Goal: Task Accomplishment & Management: Use online tool/utility

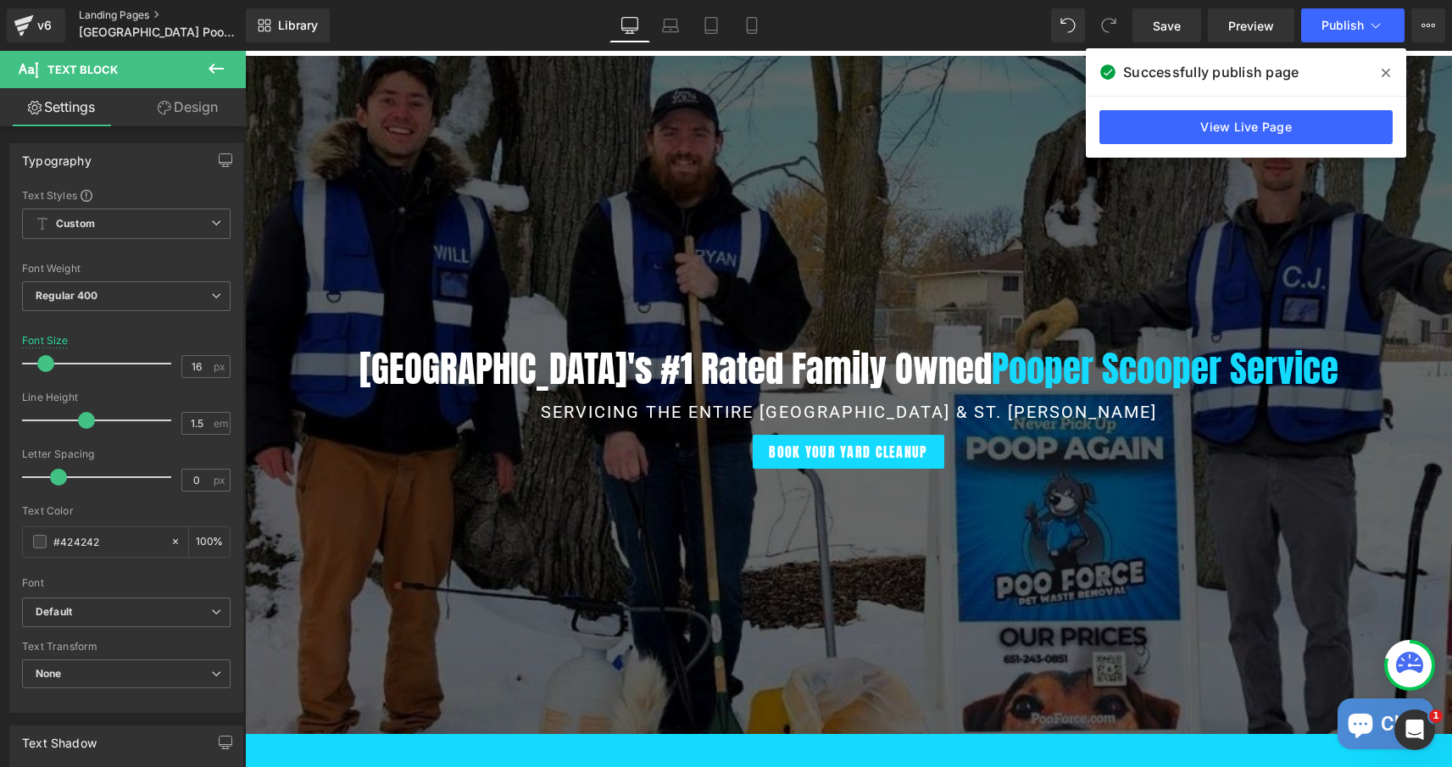
click at [133, 14] on link "Landing Pages" at bounding box center [176, 15] width 195 height 14
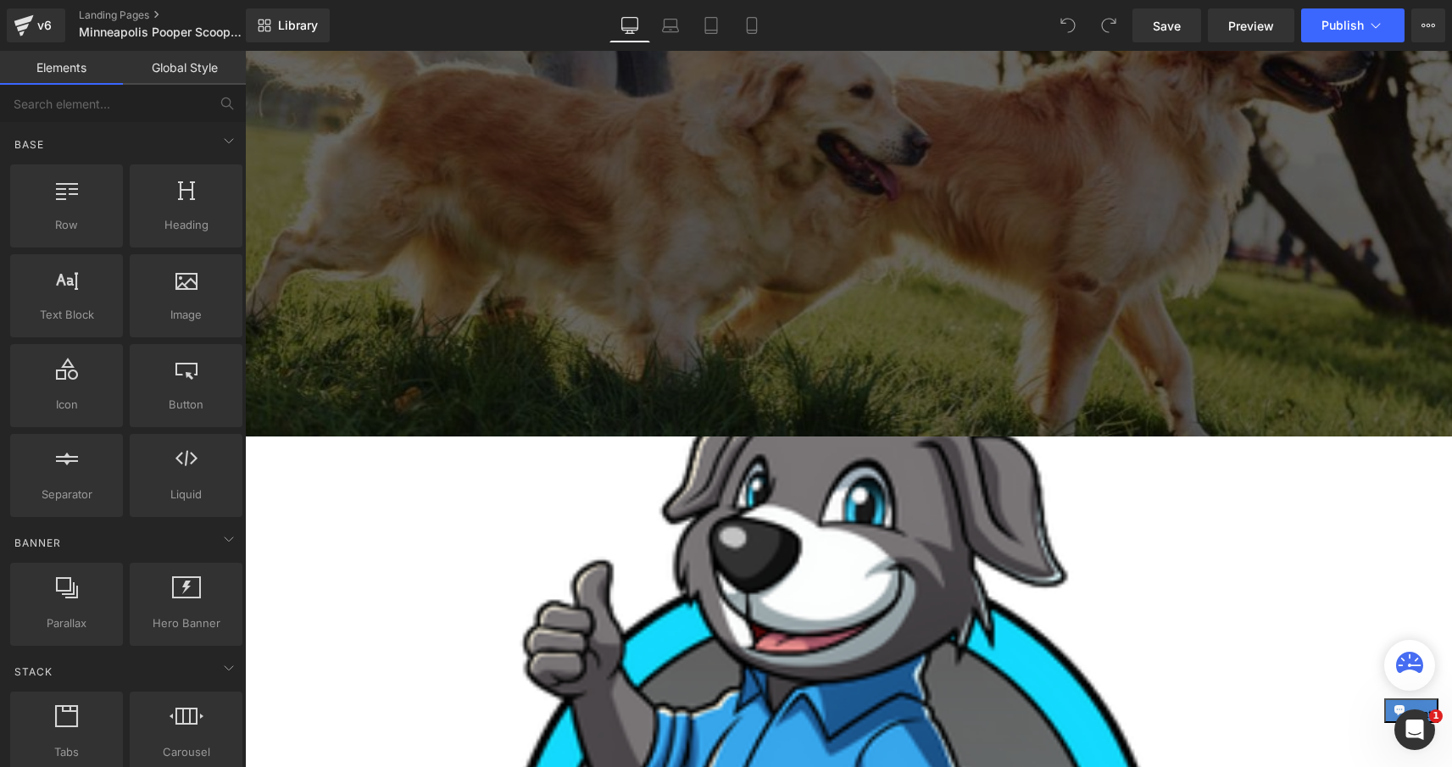
scroll to position [359, 0]
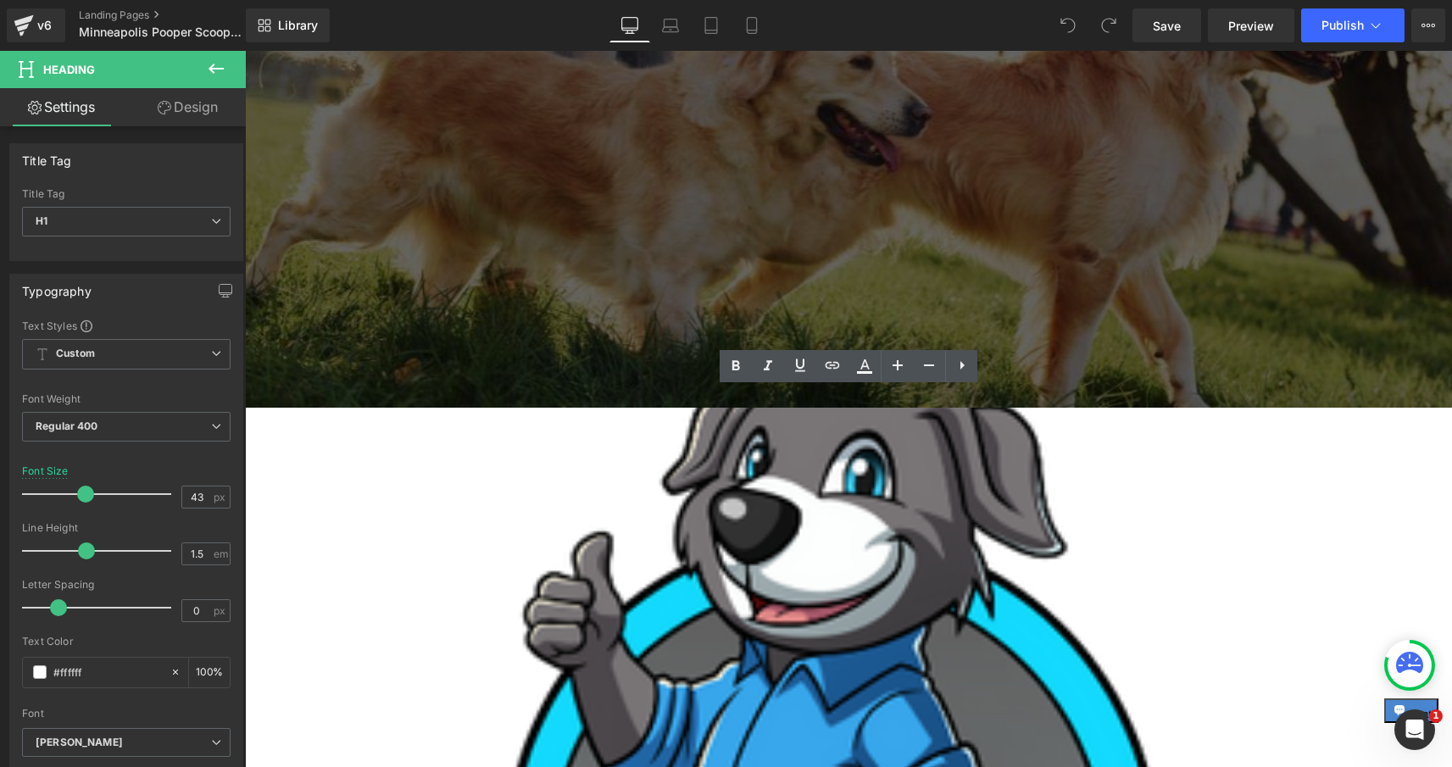
drag, startPoint x: 613, startPoint y: 414, endPoint x: 381, endPoint y: 414, distance: 232.2
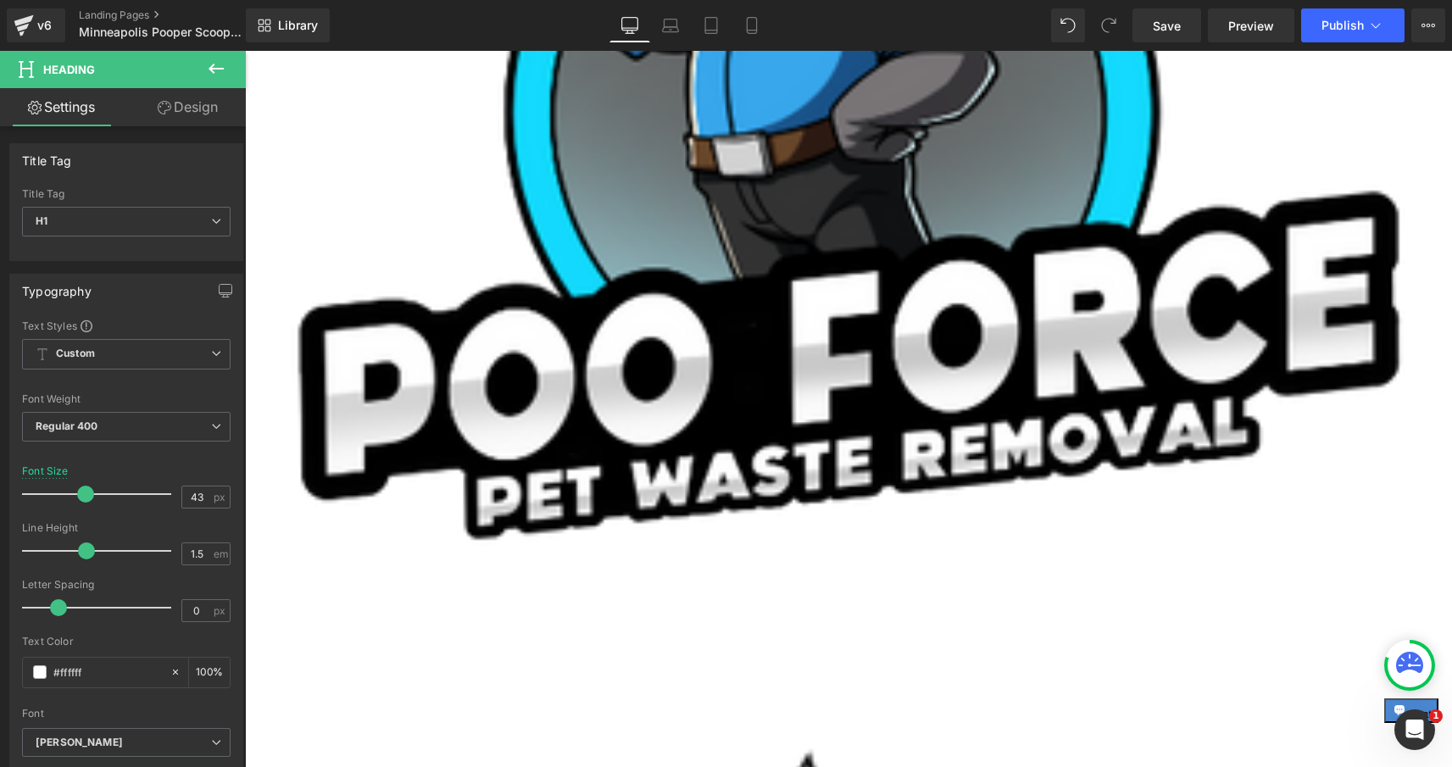
scroll to position [1263, 0]
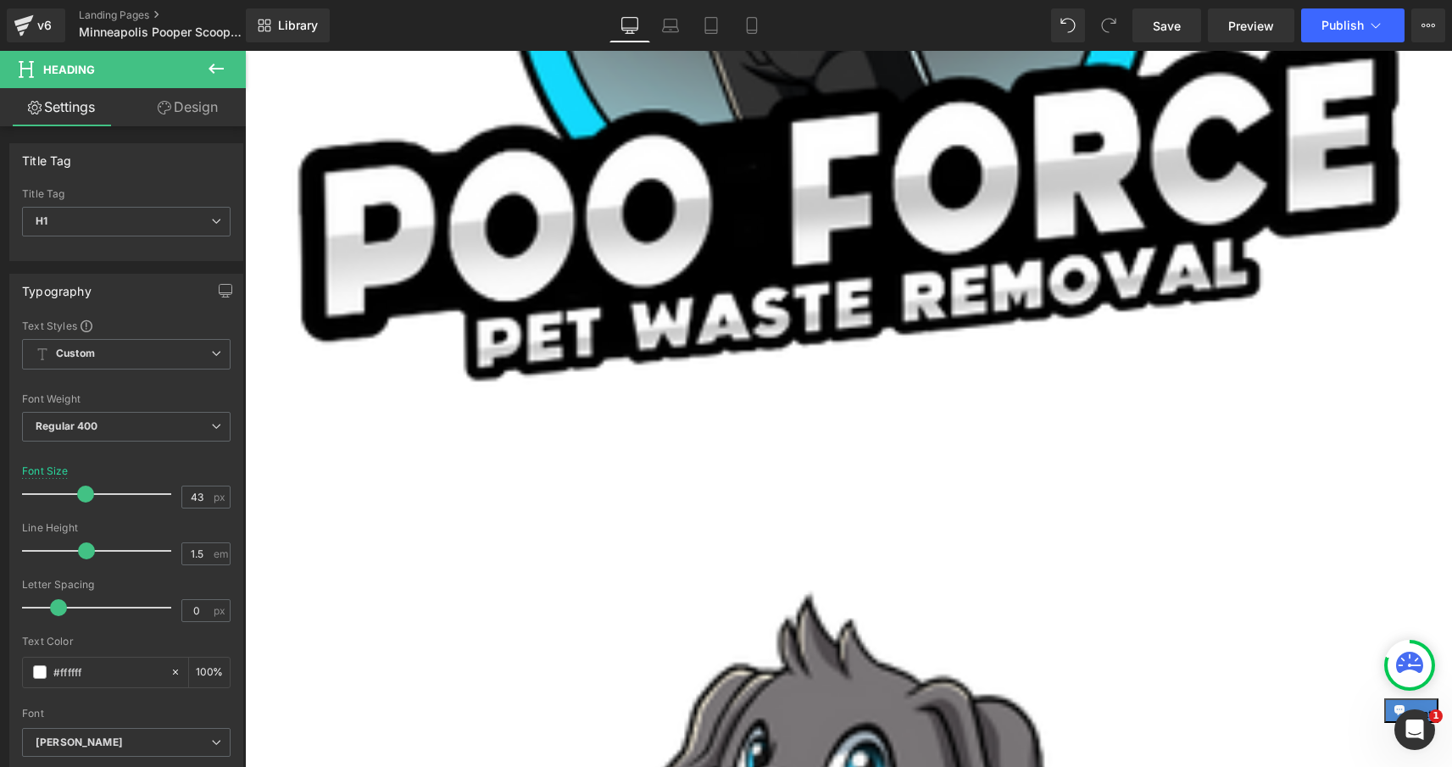
drag, startPoint x: 1281, startPoint y: 355, endPoint x: 1080, endPoint y: 357, distance: 200.9
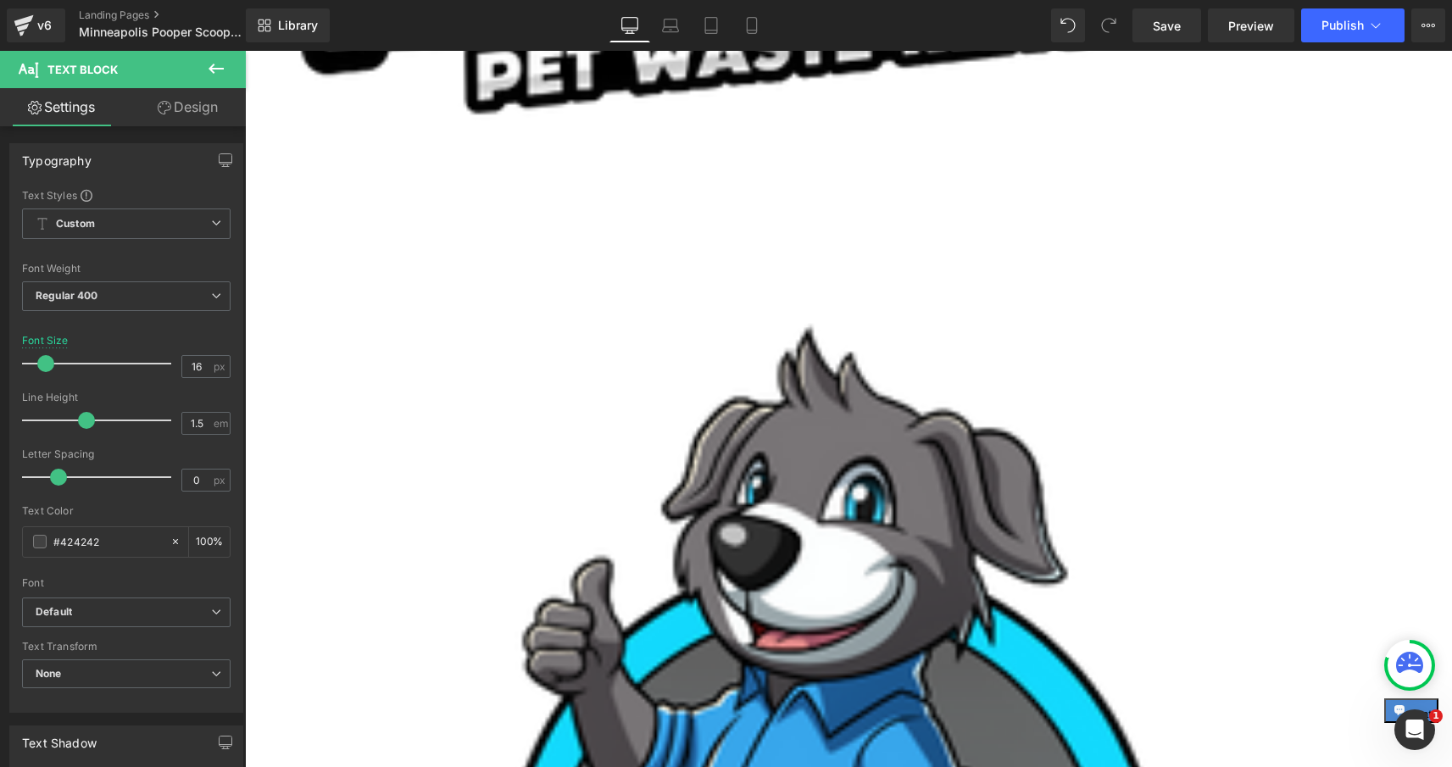
scroll to position [1563, 0]
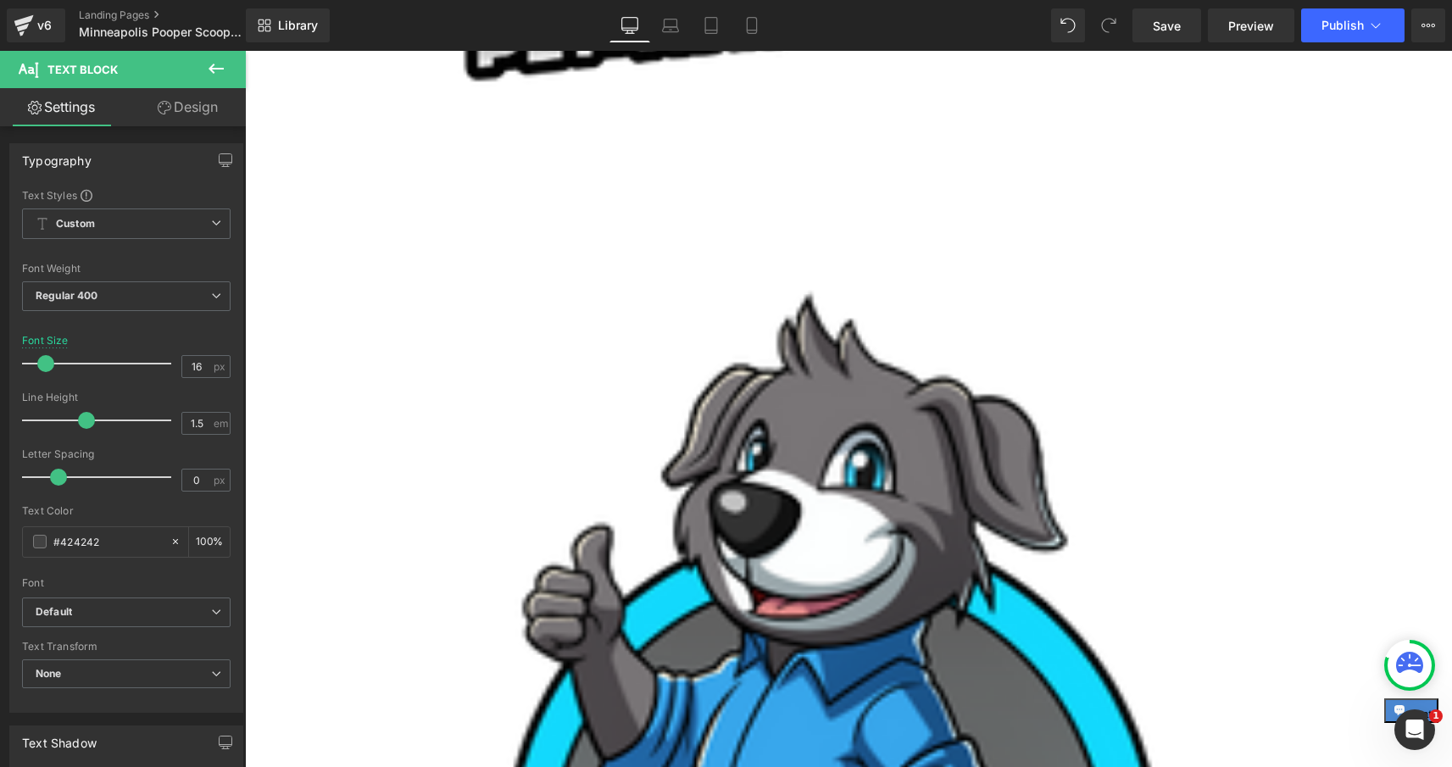
drag, startPoint x: 865, startPoint y: 222, endPoint x: 1258, endPoint y: 692, distance: 613.1
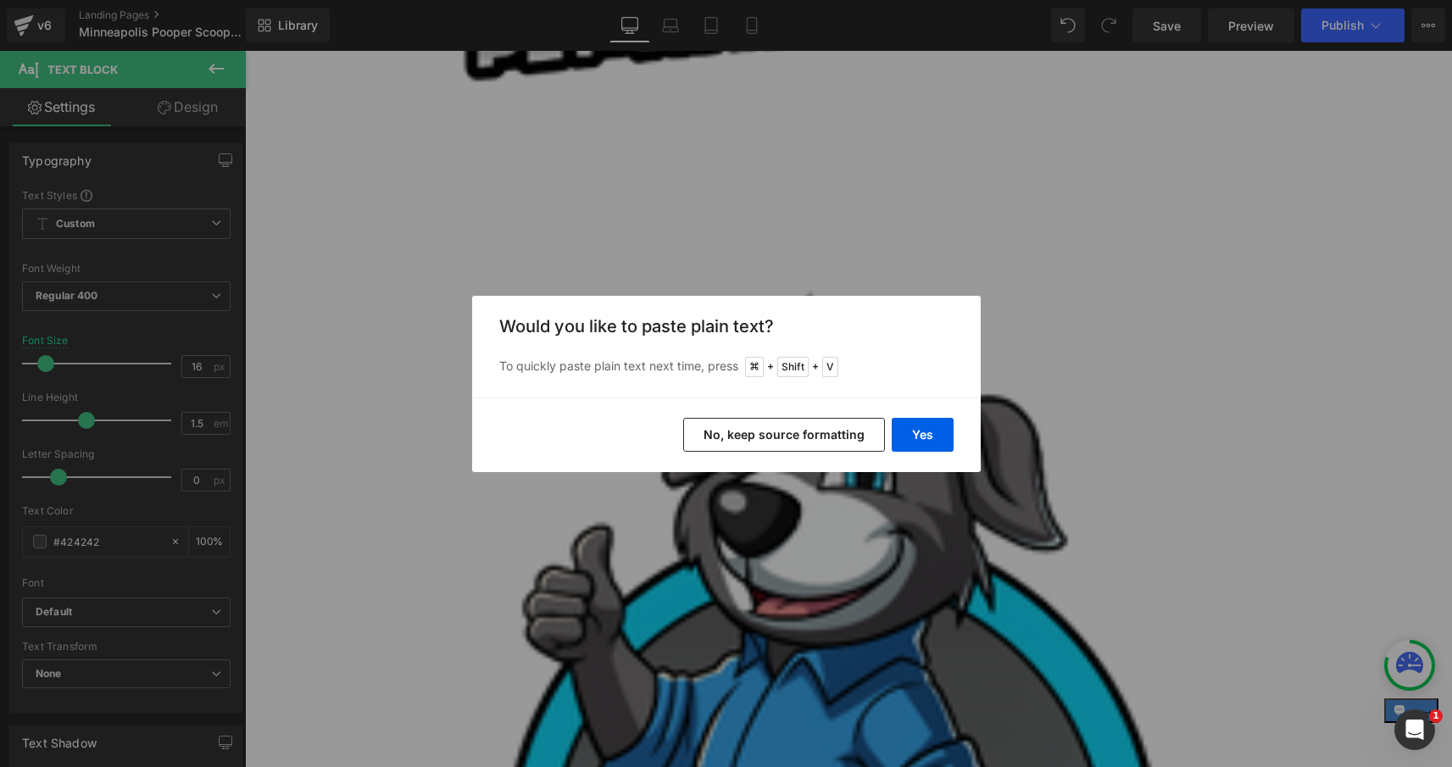
click at [825, 441] on button "No, keep source formatting" at bounding box center [784, 435] width 202 height 34
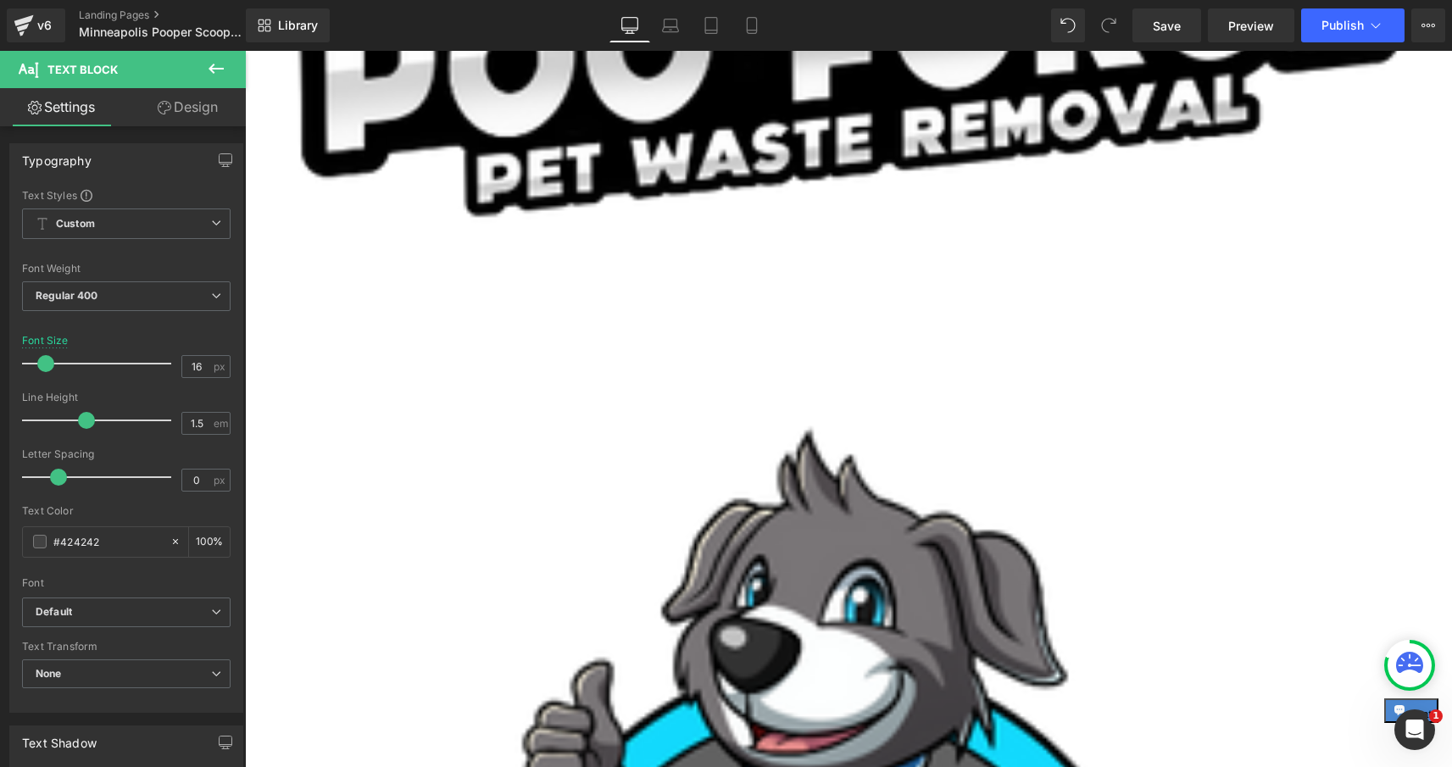
scroll to position [1425, 0]
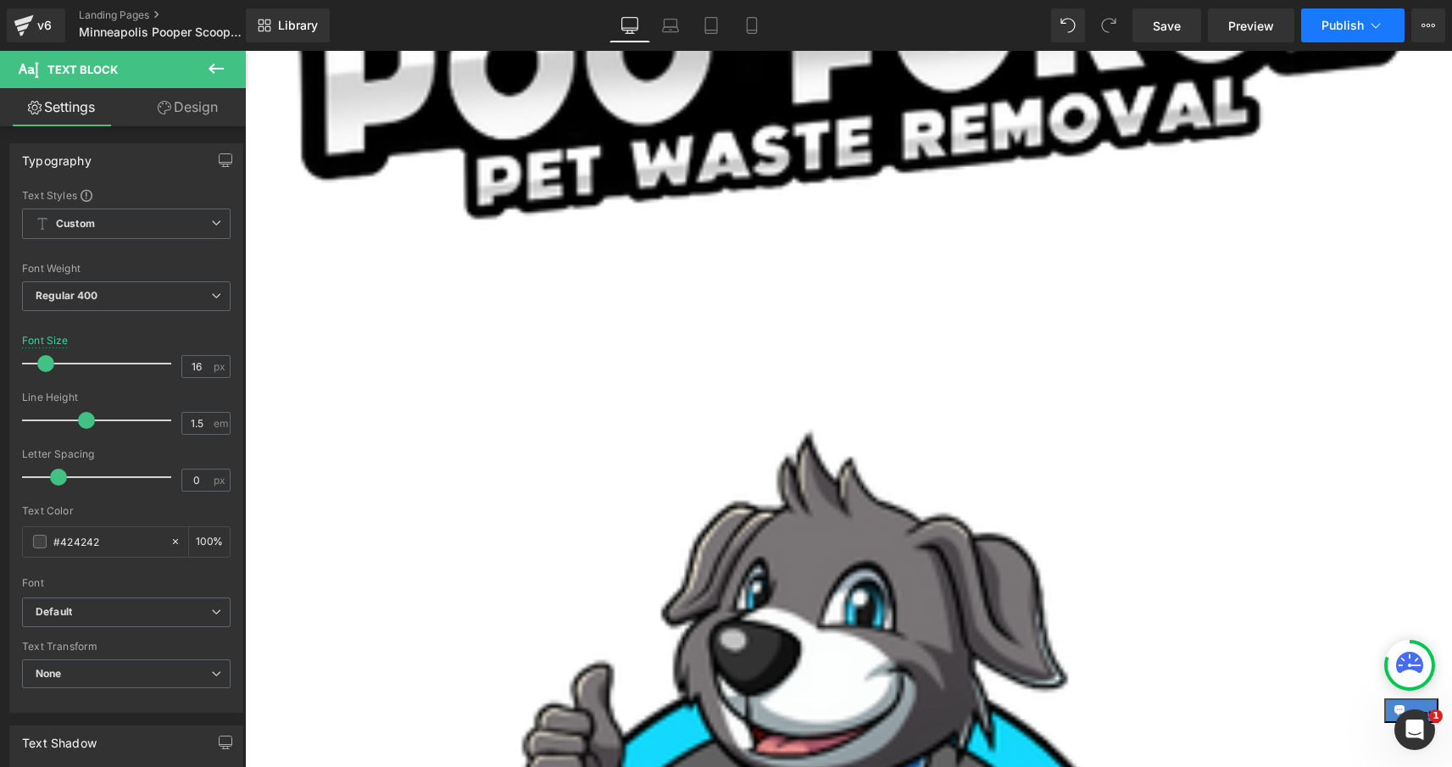
click at [1323, 25] on span "Publish" at bounding box center [1342, 26] width 42 height 14
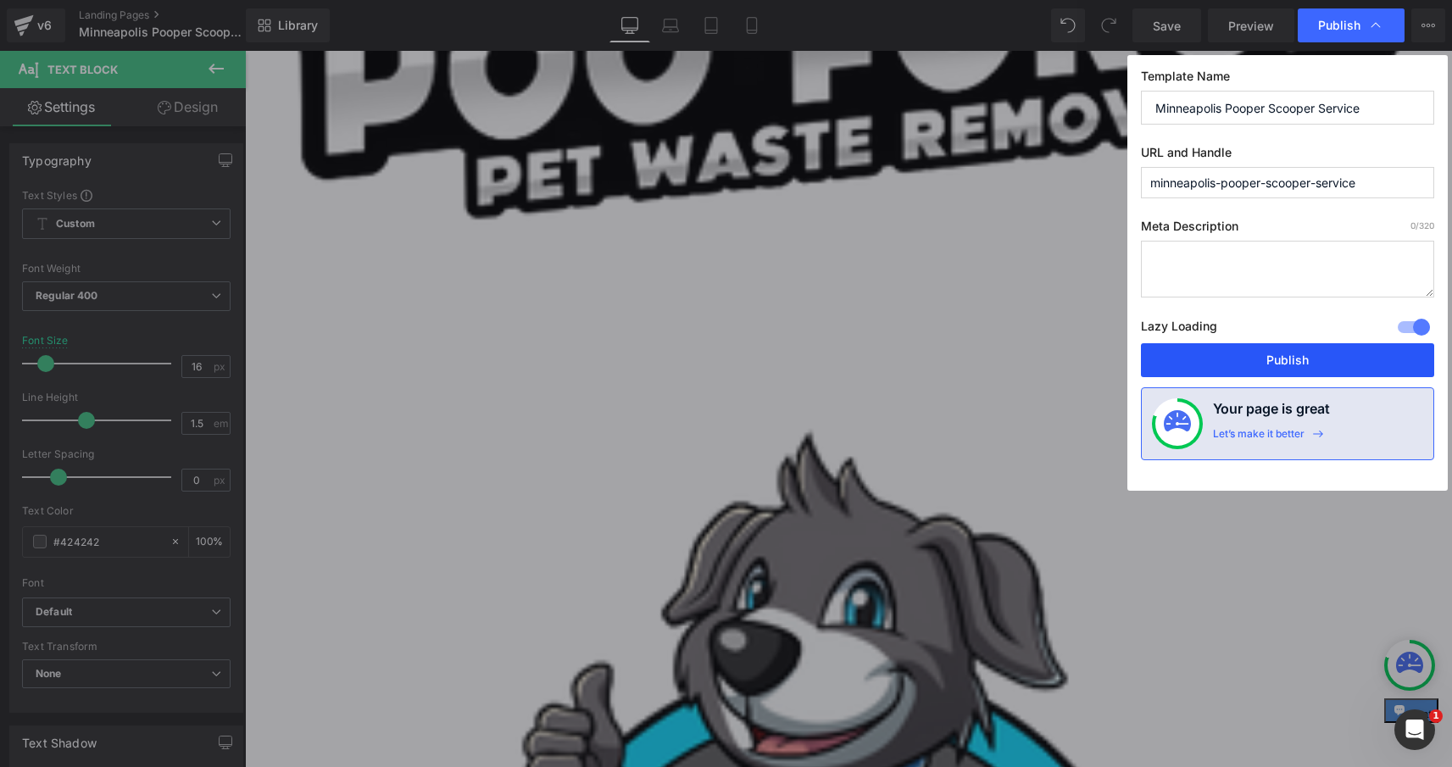
click at [1256, 353] on button "Publish" at bounding box center [1287, 360] width 293 height 34
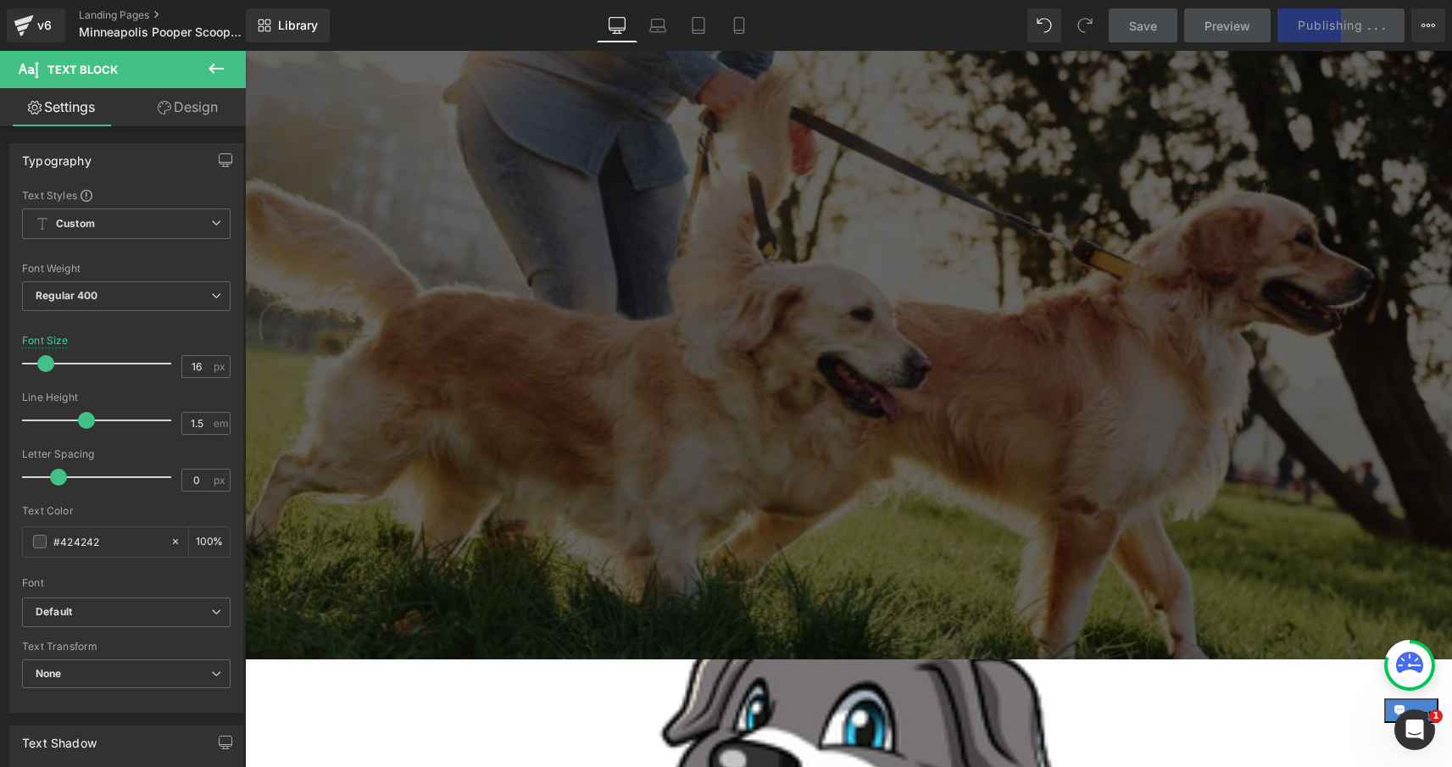
scroll to position [104, 0]
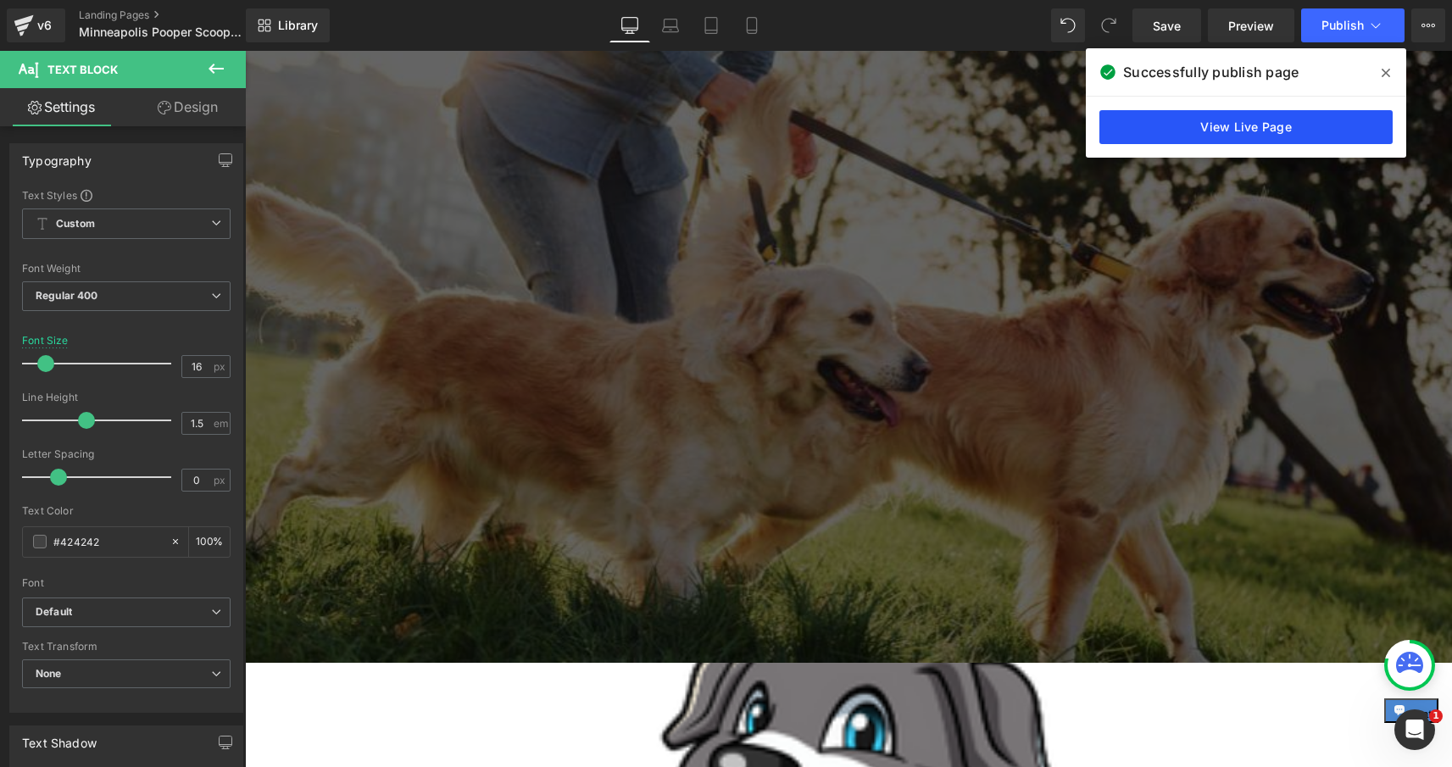
click at [1151, 125] on link "View Live Page" at bounding box center [1245, 127] width 293 height 34
